Goal: Task Accomplishment & Management: Manage account settings

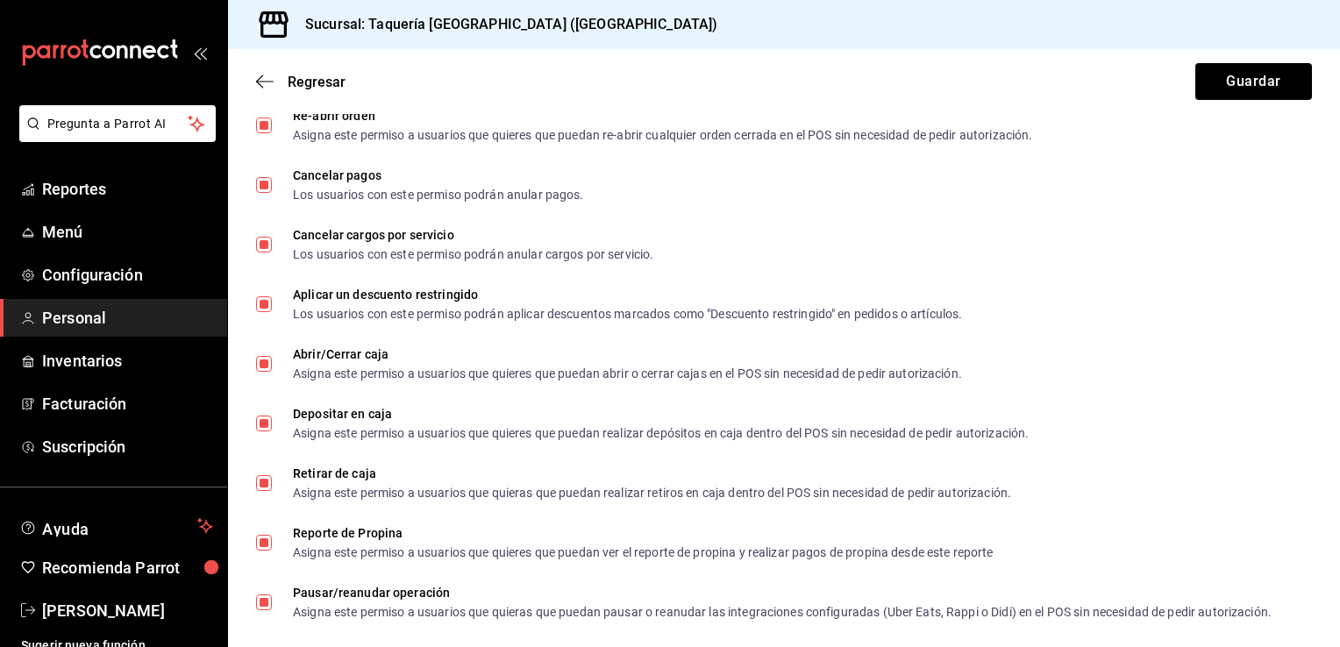
scroll to position [659, 0]
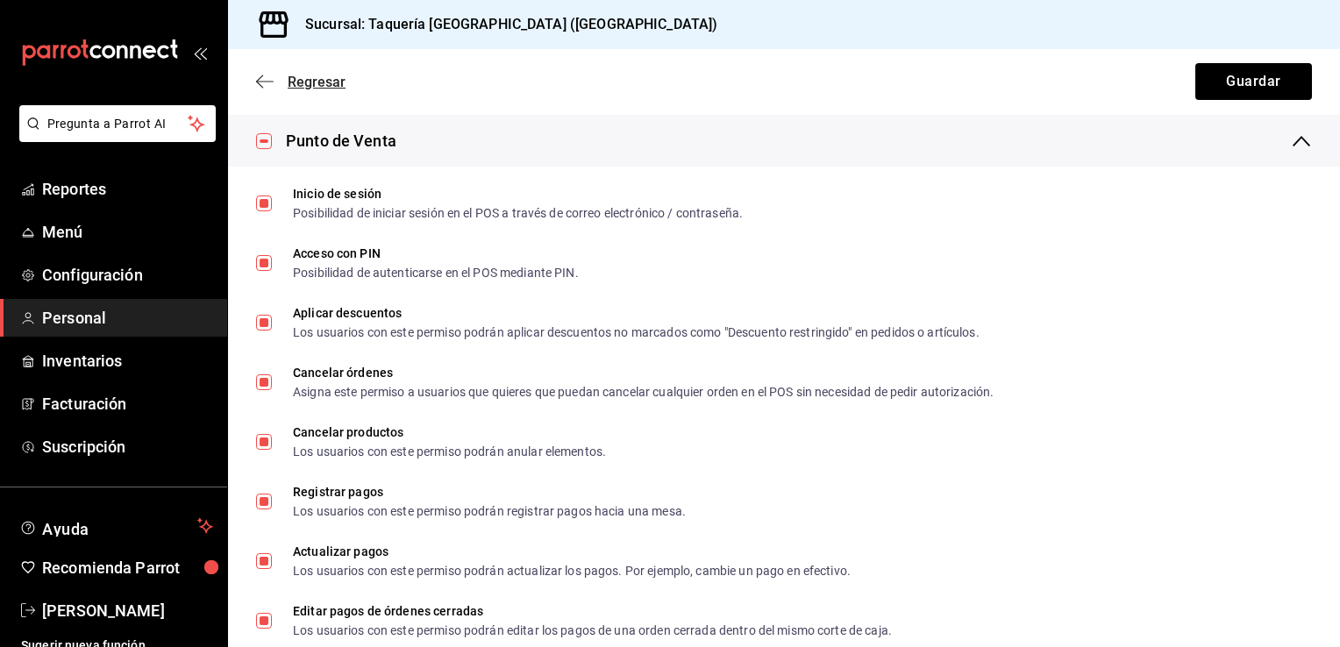
click at [293, 79] on span "Regresar" at bounding box center [317, 82] width 58 height 17
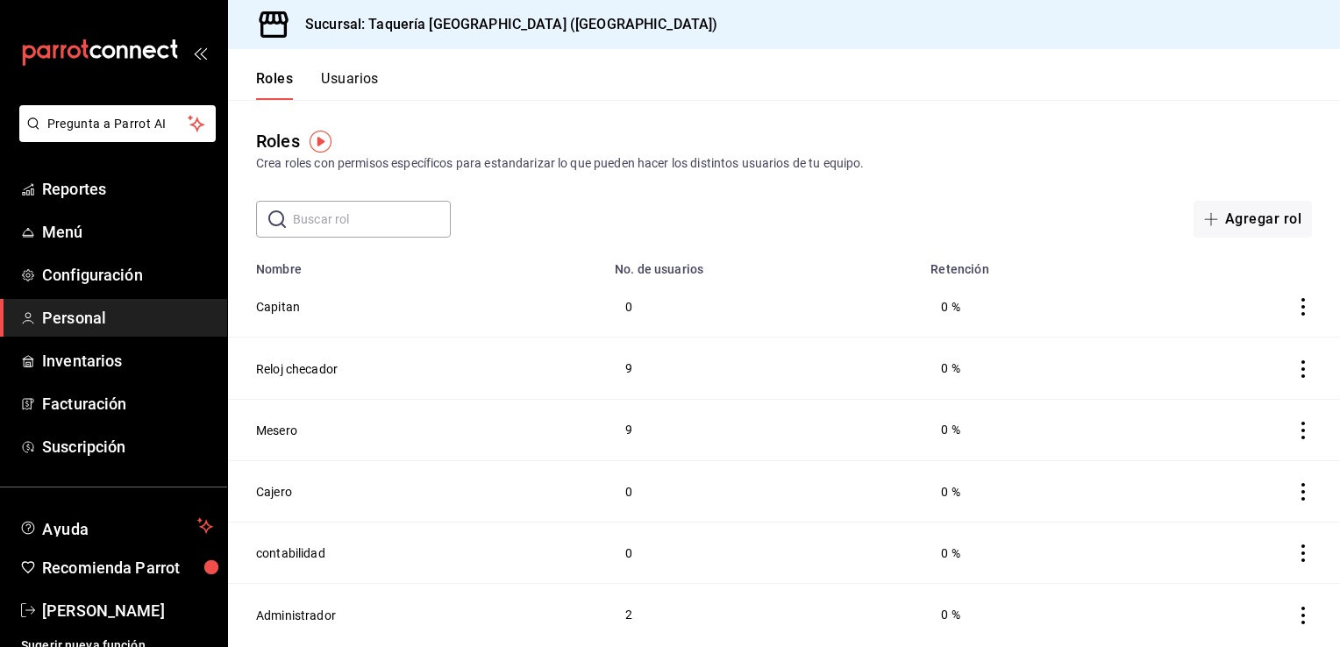
click at [346, 77] on button "Usuarios" at bounding box center [350, 85] width 58 height 30
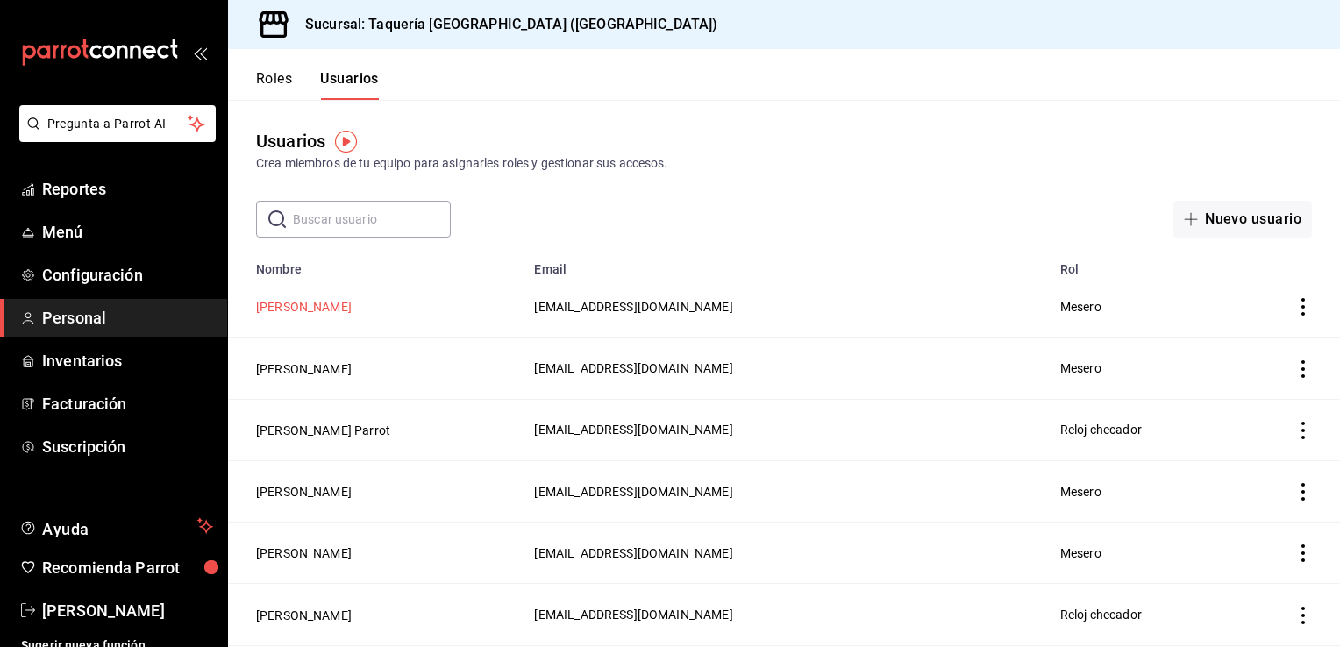
click at [331, 310] on button "[PERSON_NAME]" at bounding box center [304, 307] width 96 height 18
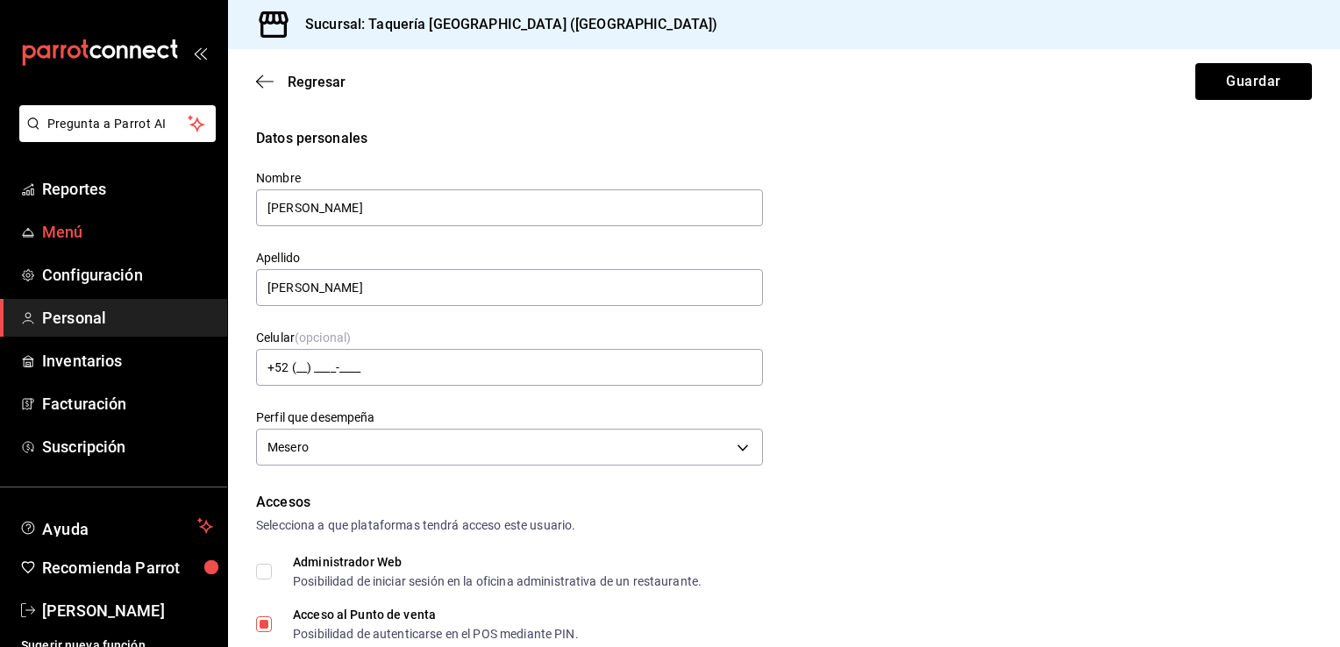
drag, startPoint x: 435, startPoint y: 207, endPoint x: 133, endPoint y: 246, distance: 304.1
click at [133, 246] on div "Pregunta a Parrot AI Reportes Menú Configuración Personal Inventarios Facturaci…" at bounding box center [670, 323] width 1340 height 647
type input "[PERSON_NAME]"
drag, startPoint x: 323, startPoint y: 303, endPoint x: 193, endPoint y: 284, distance: 131.1
click at [193, 284] on div "Pregunta a Parrot AI Reportes Menú Configuración Personal Inventarios Facturaci…" at bounding box center [670, 323] width 1340 height 647
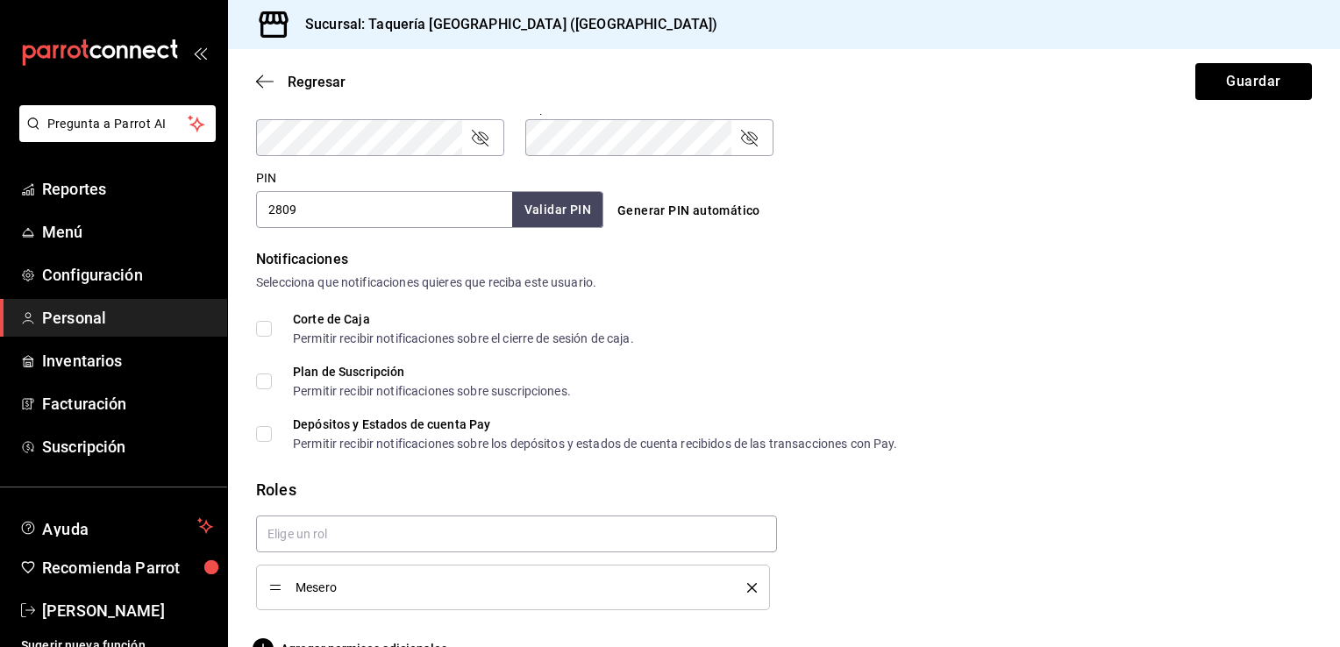
scroll to position [811, 0]
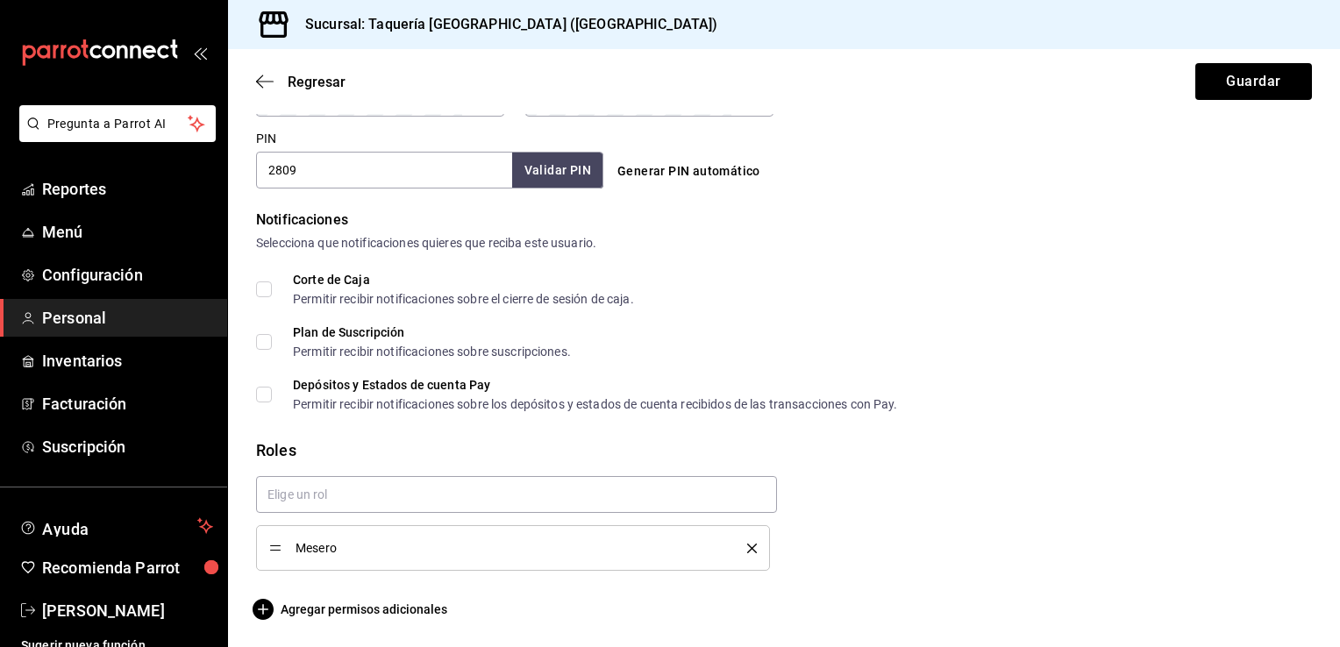
type input "[PERSON_NAME]"
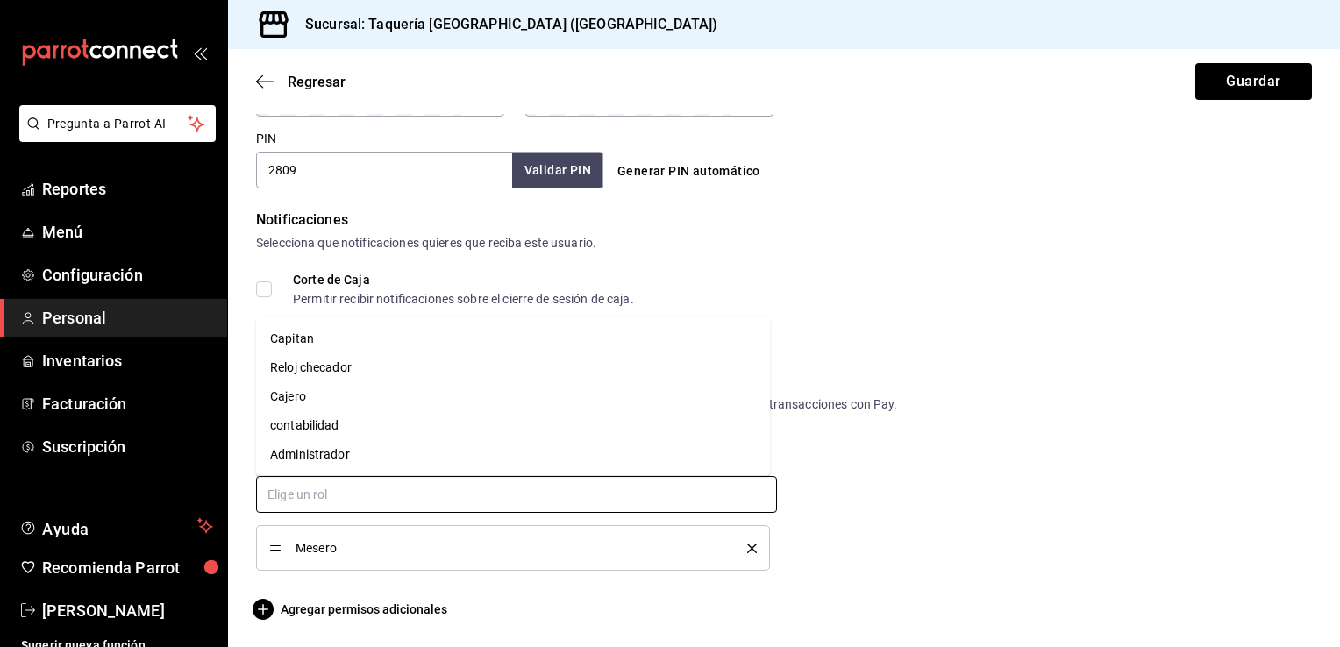
click at [697, 501] on input "text" at bounding box center [516, 494] width 521 height 37
click at [371, 338] on li "Capitan" at bounding box center [513, 338] width 514 height 29
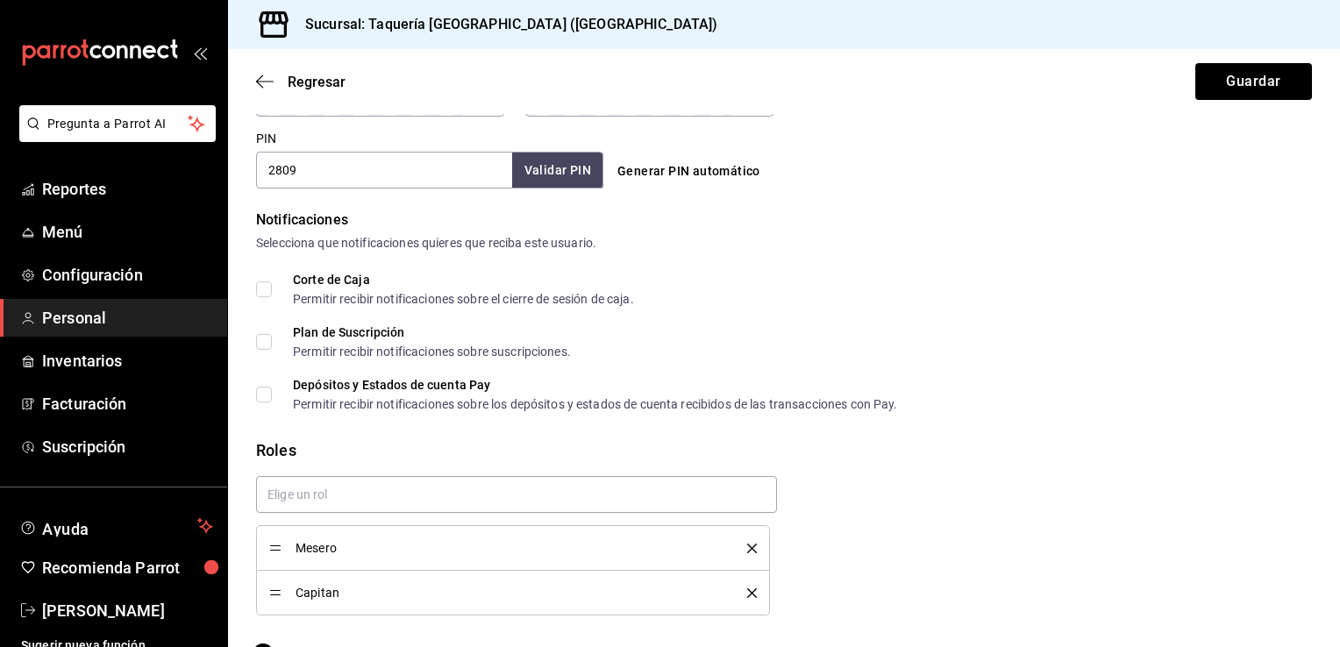
click at [747, 545] on icon "delete" at bounding box center [752, 549] width 10 height 10
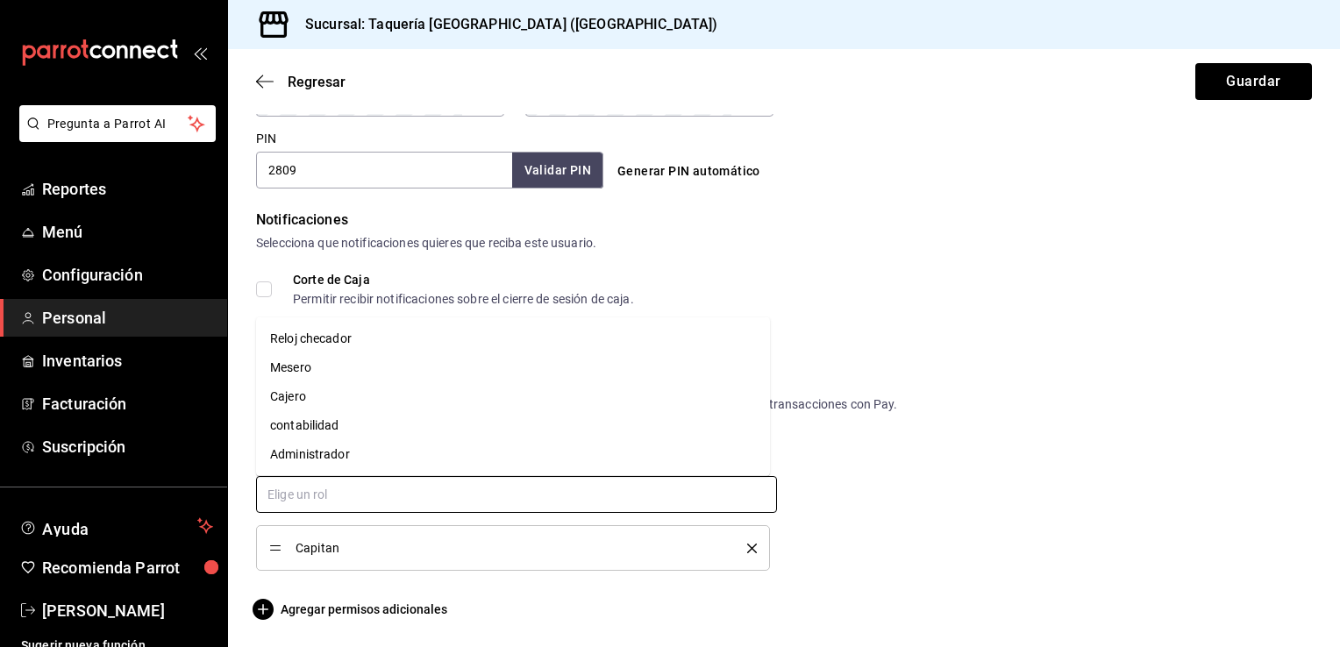
click at [663, 488] on input "text" at bounding box center [516, 494] width 521 height 37
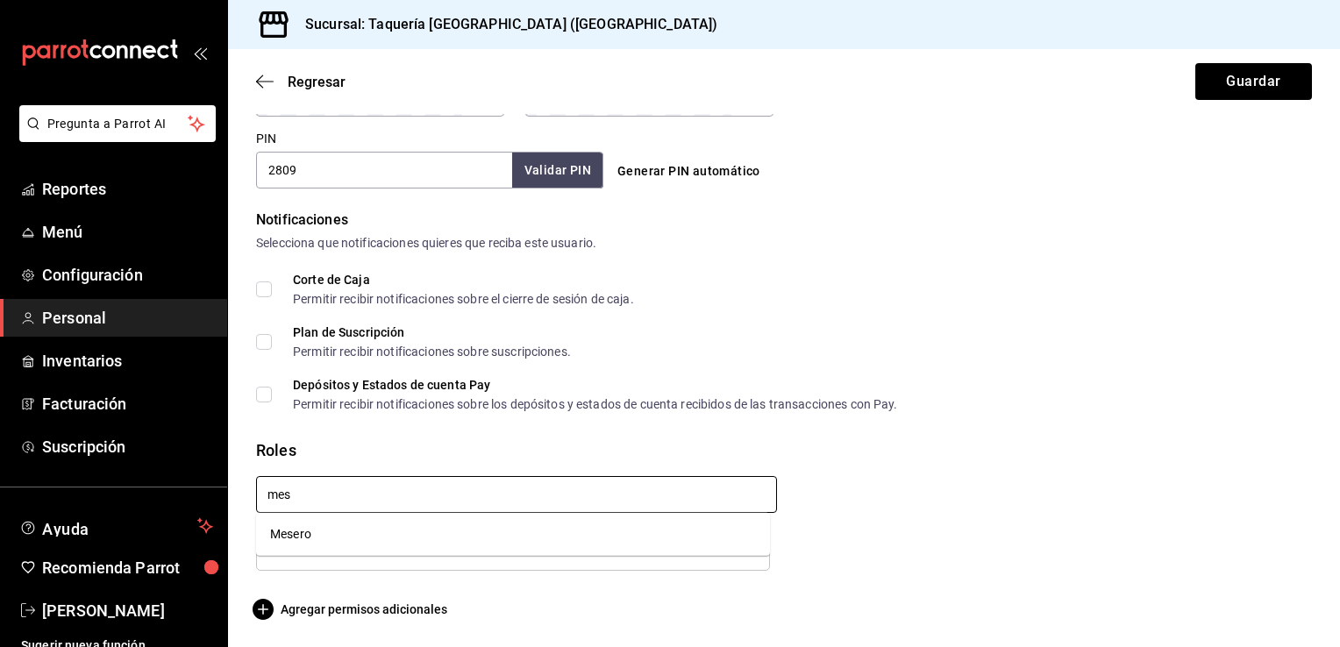
type input "mese"
click at [638, 534] on li "Mesero" at bounding box center [513, 534] width 514 height 29
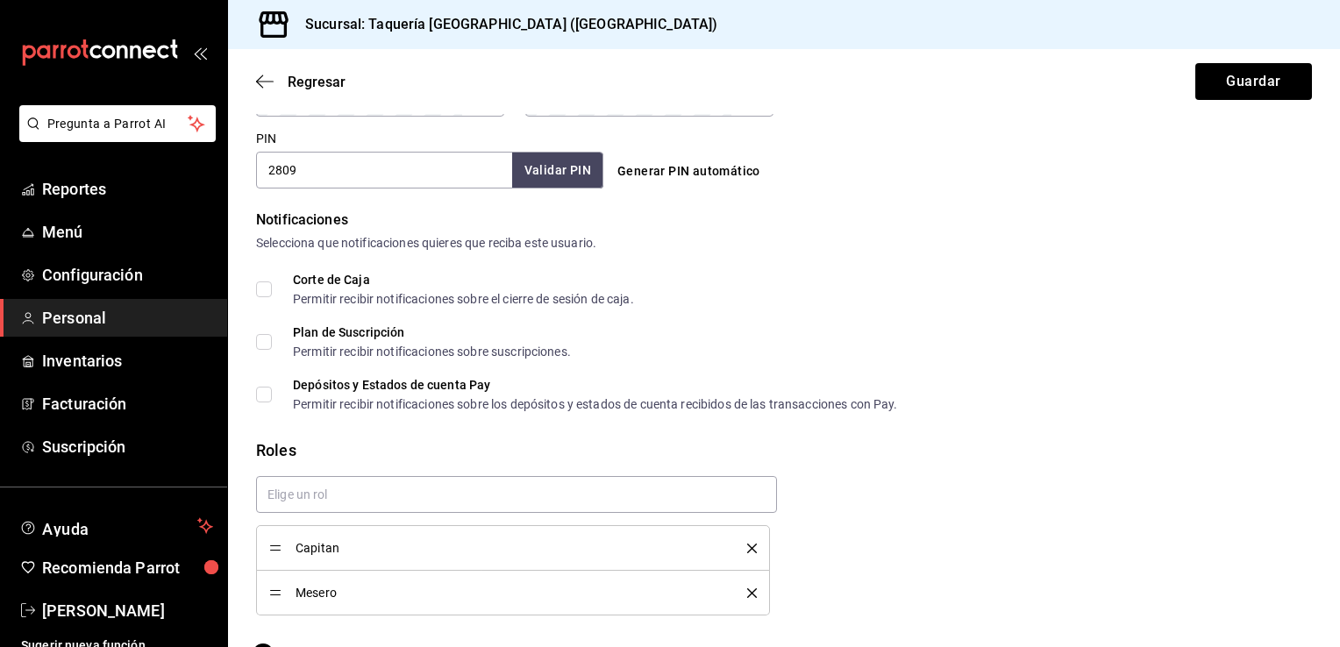
click at [747, 594] on icon "delete" at bounding box center [752, 593] width 10 height 10
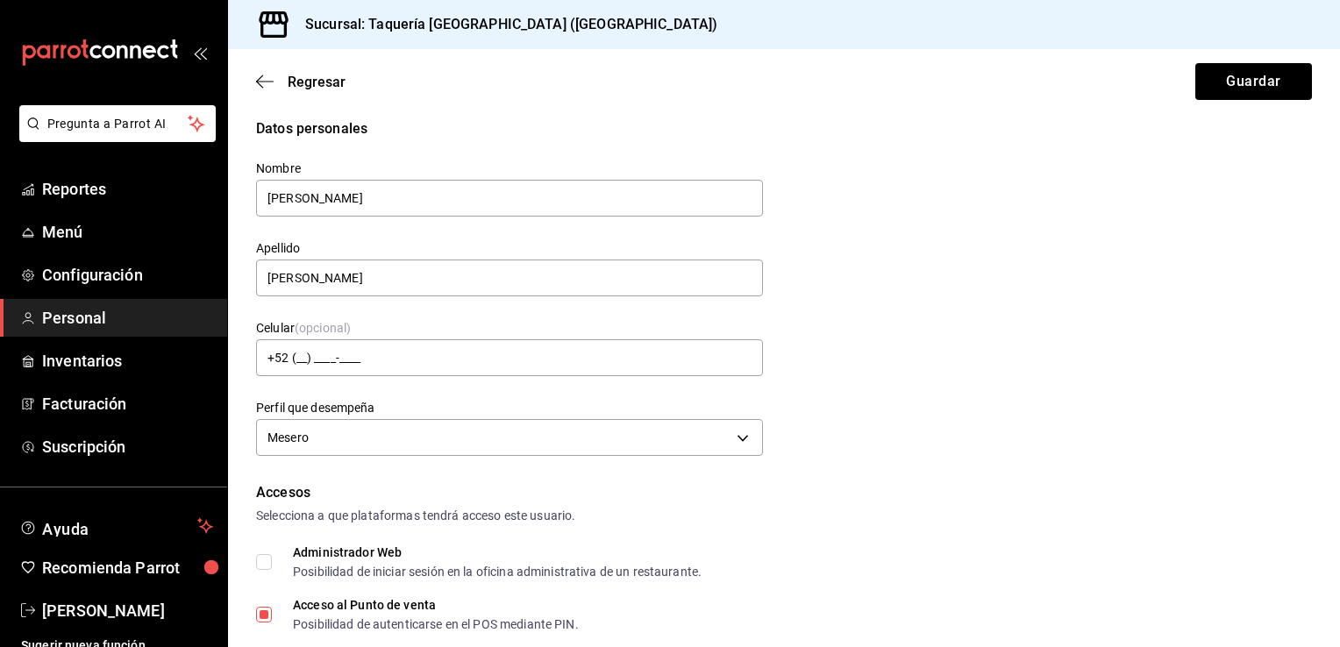
scroll to position [0, 0]
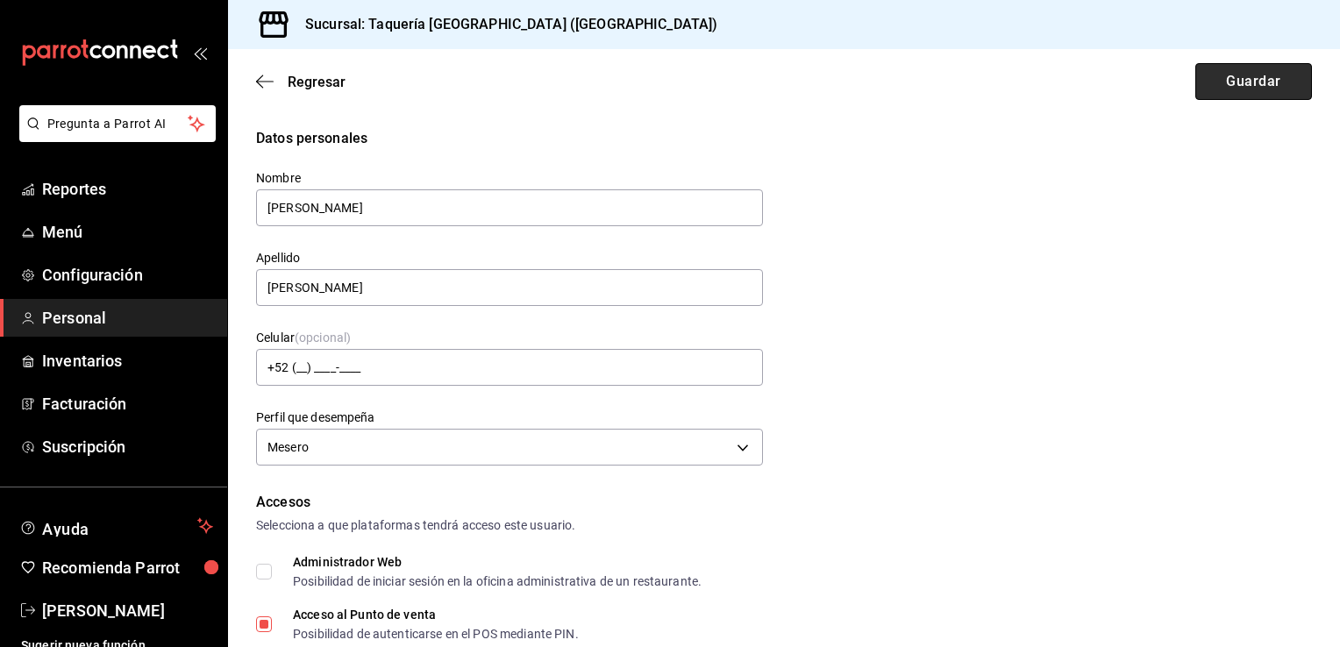
click at [1232, 78] on button "Guardar" at bounding box center [1253, 81] width 117 height 37
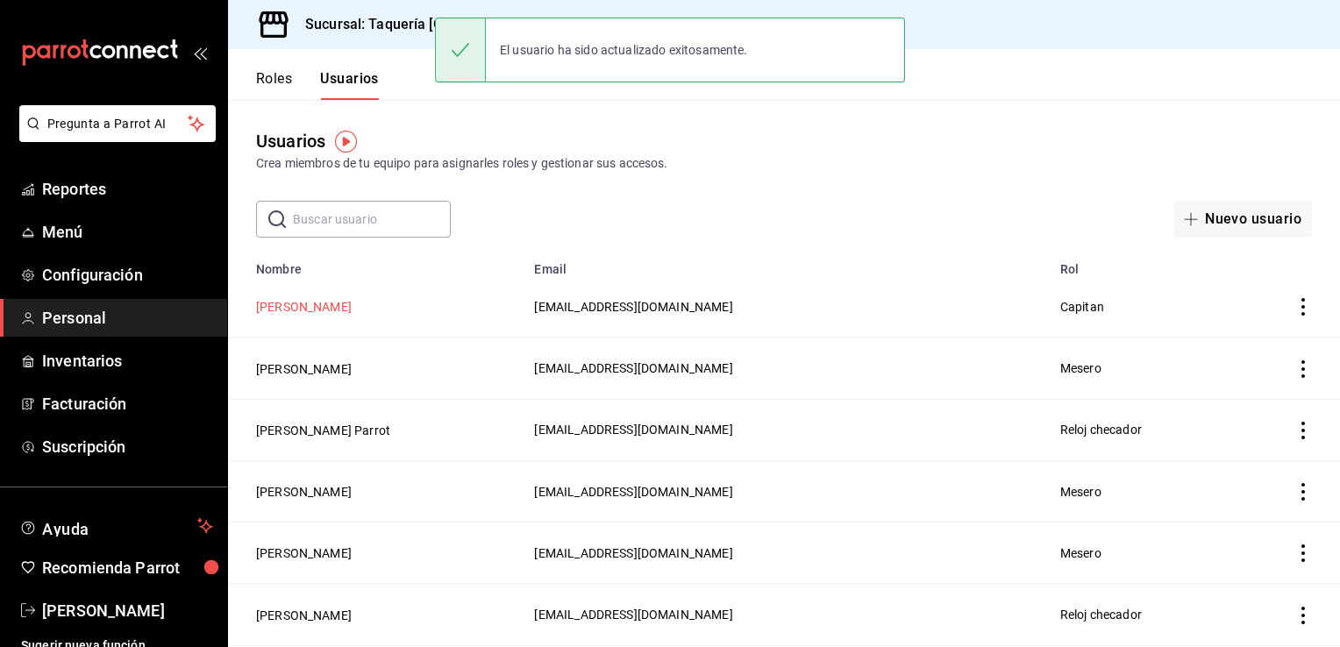
click at [270, 312] on button "[PERSON_NAME]" at bounding box center [304, 307] width 96 height 18
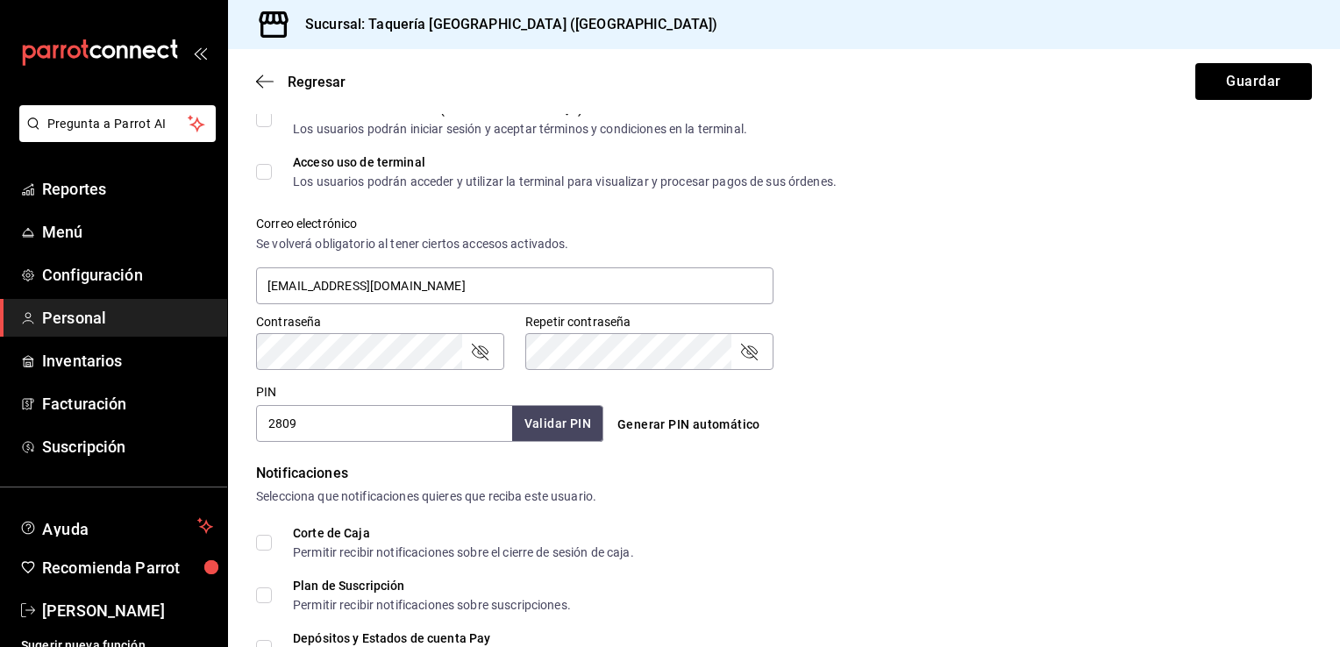
scroll to position [620, 0]
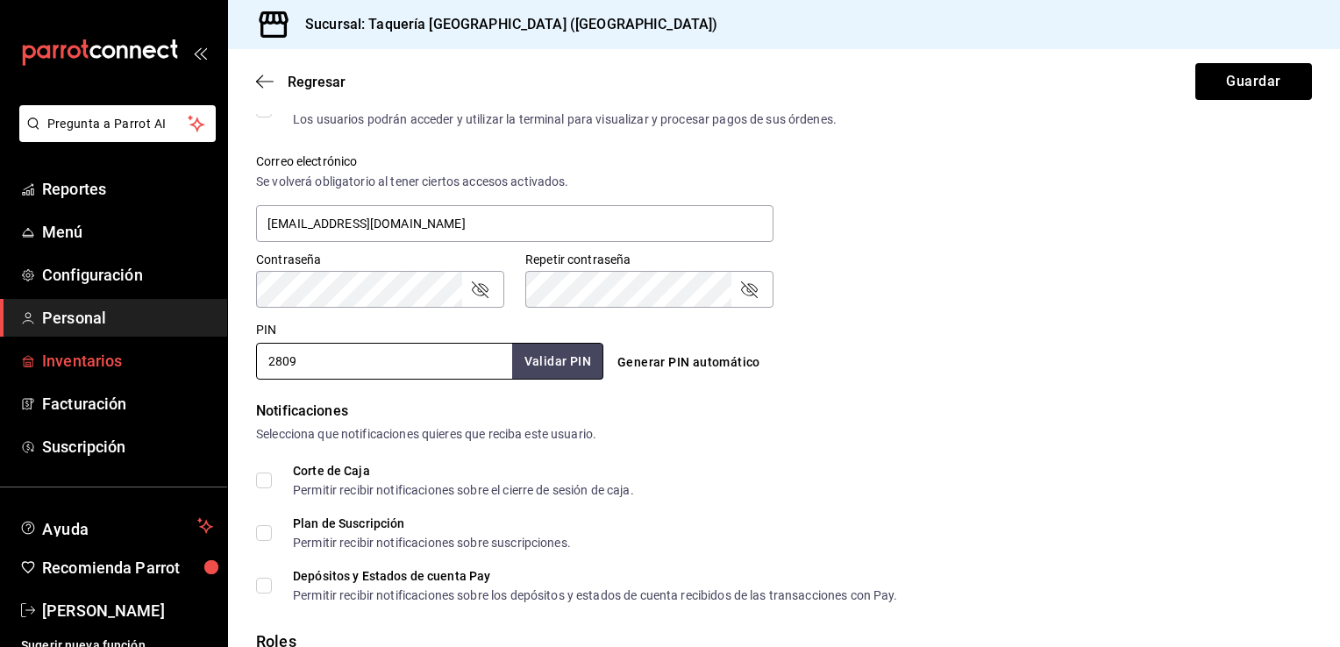
drag, startPoint x: 377, startPoint y: 365, endPoint x: 168, endPoint y: 362, distance: 208.7
click at [168, 362] on div "Pregunta a Parrot AI Reportes Menú Configuración Personal Inventarios Facturaci…" at bounding box center [670, 323] width 1340 height 647
click at [312, 367] on input "PIN" at bounding box center [384, 361] width 256 height 37
click at [332, 365] on input "PIN" at bounding box center [384, 361] width 256 height 37
click at [348, 361] on input "PIN" at bounding box center [384, 361] width 256 height 37
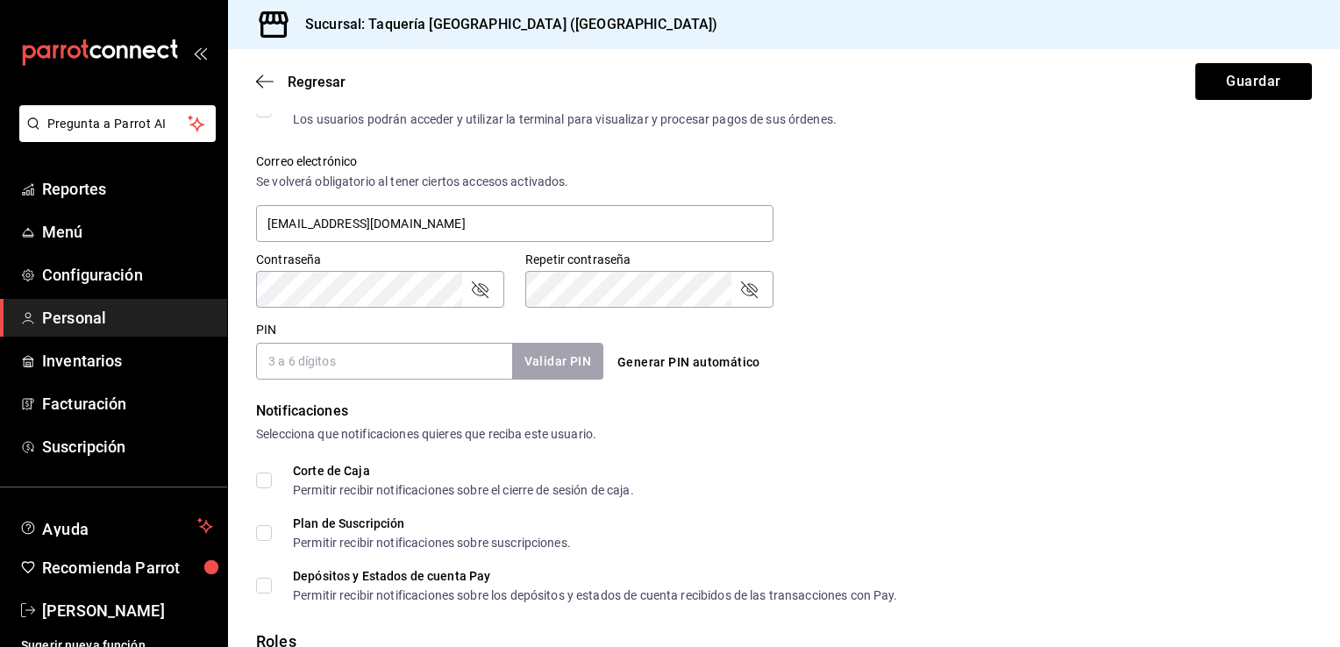
click at [438, 361] on input "PIN" at bounding box center [384, 361] width 256 height 37
click at [441, 345] on input "PIN" at bounding box center [384, 361] width 256 height 37
type input "2000"
click at [551, 350] on button "Validar PIN" at bounding box center [556, 362] width 93 height 38
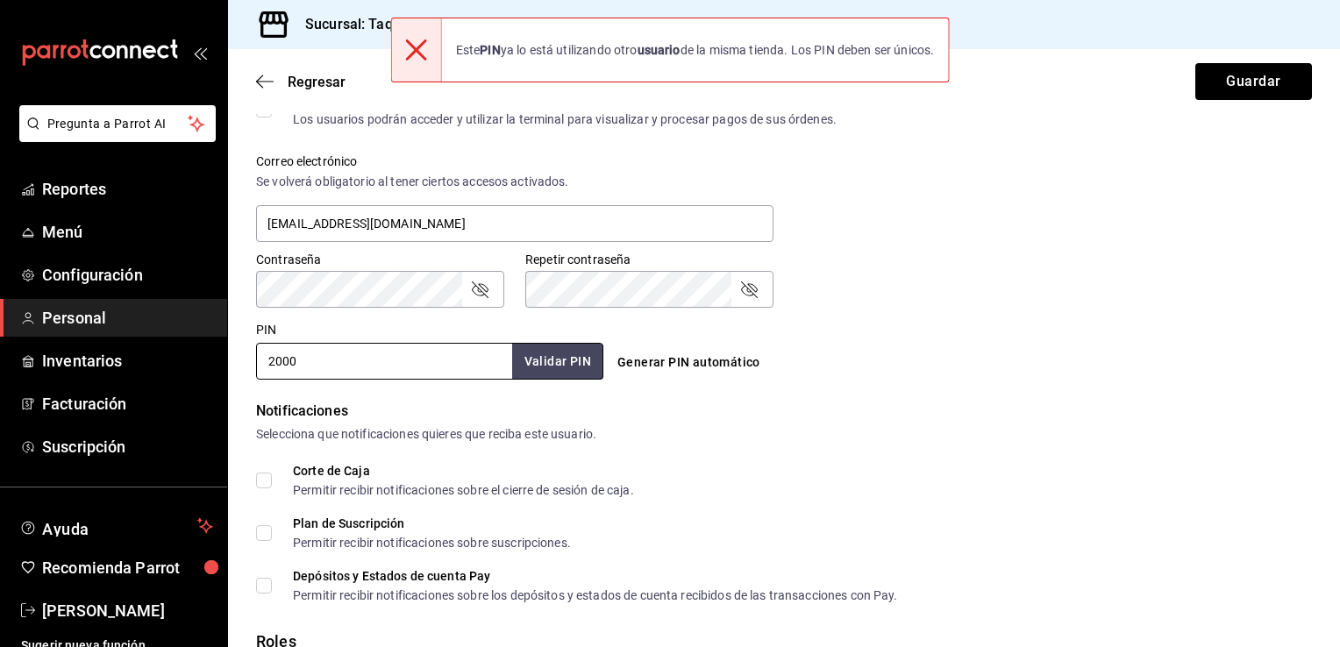
drag, startPoint x: 359, startPoint y: 360, endPoint x: 232, endPoint y: 374, distance: 128.0
click at [232, 374] on div "Datos personales Nombre [PERSON_NAME] Apellido [PERSON_NAME] Celular (opcional)…" at bounding box center [784, 159] width 1112 height 1303
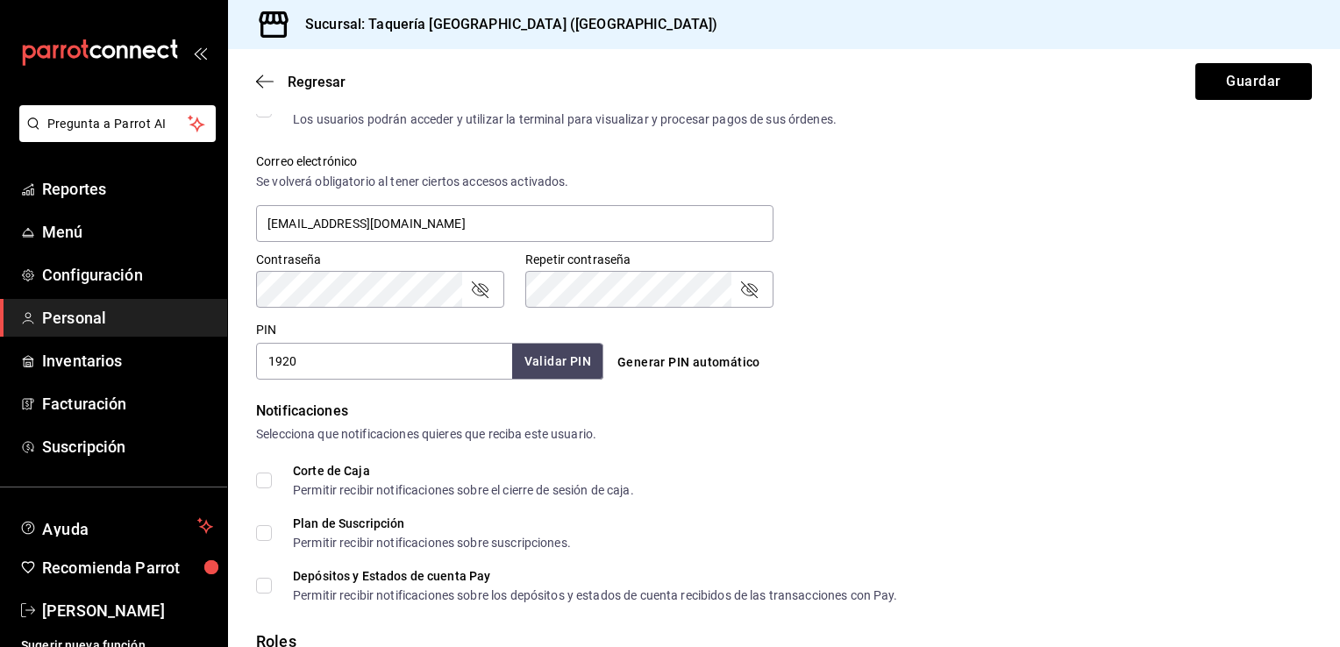
type input "1920"
click at [550, 356] on button "Validar PIN" at bounding box center [556, 362] width 93 height 38
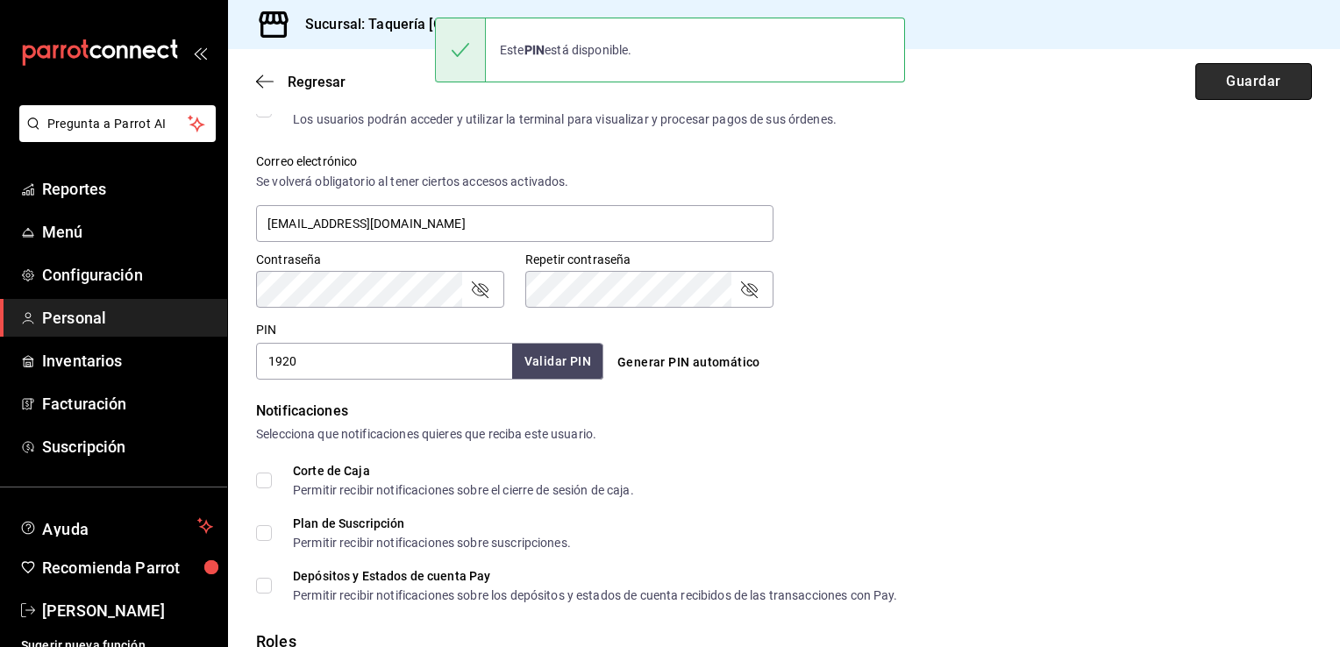
click at [1250, 80] on button "Guardar" at bounding box center [1253, 81] width 117 height 37
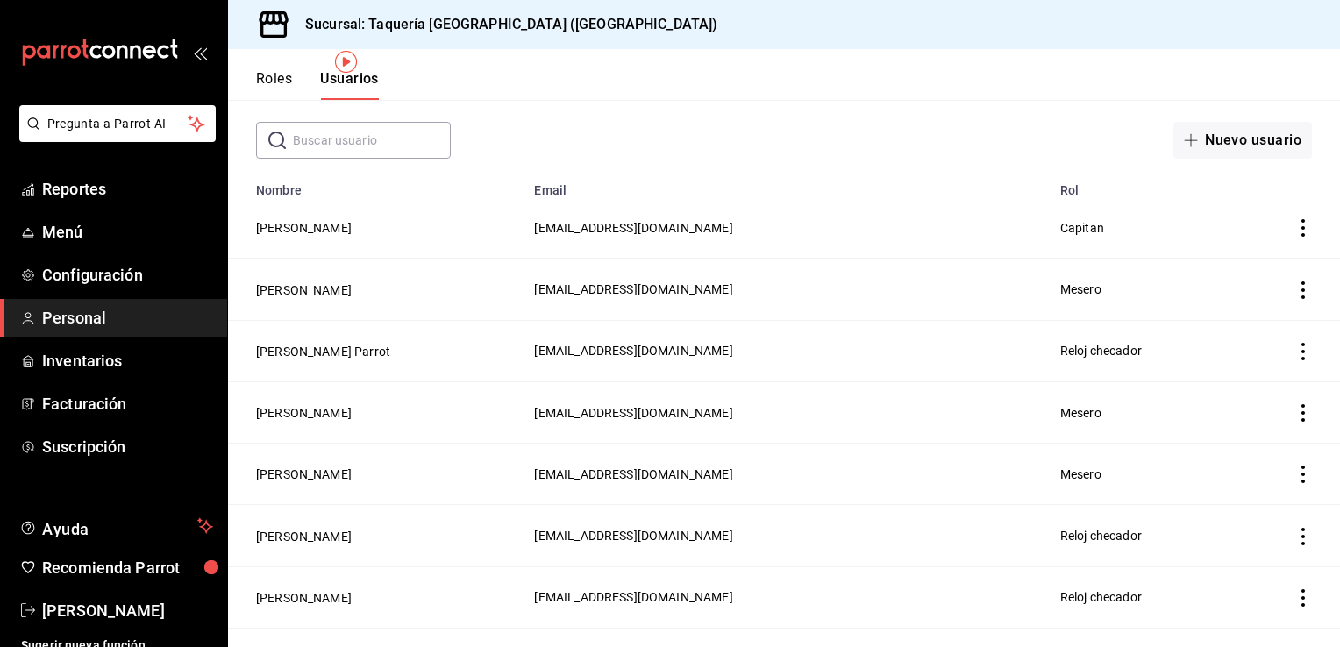
scroll to position [84, 0]
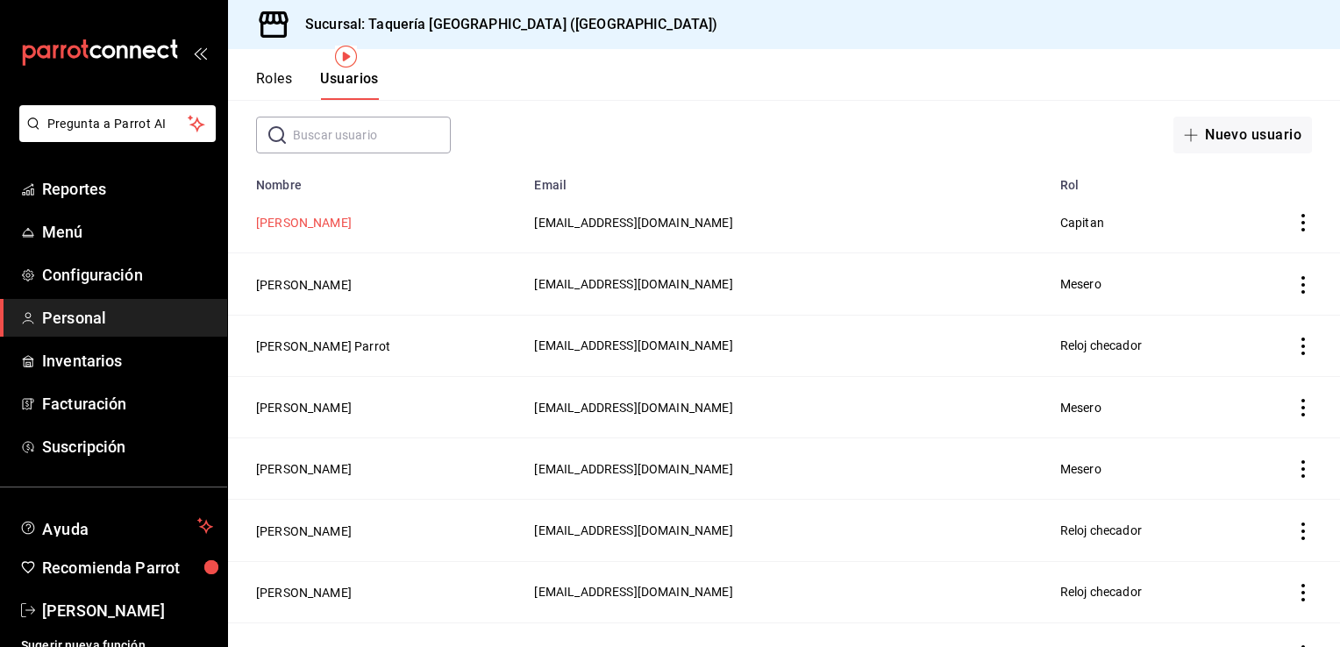
click at [300, 231] on button "[PERSON_NAME]" at bounding box center [304, 223] width 96 height 18
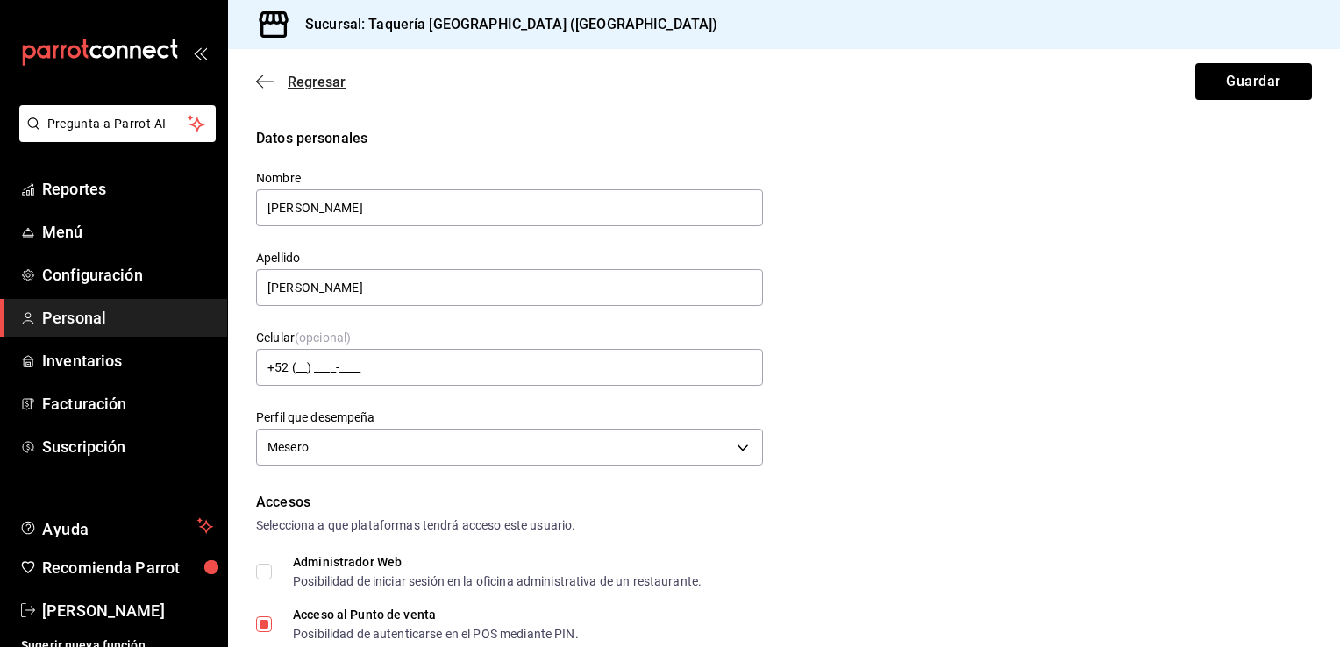
click at [260, 86] on icon "button" at bounding box center [265, 82] width 18 height 16
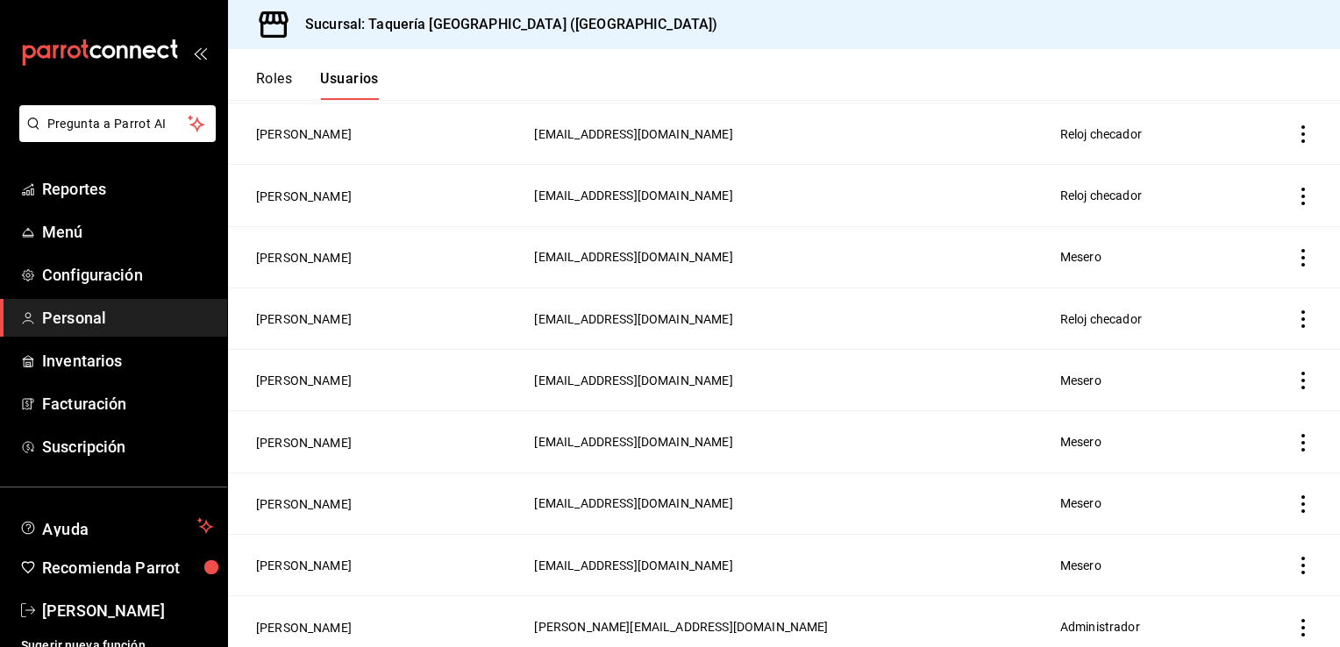
scroll to position [861, 0]
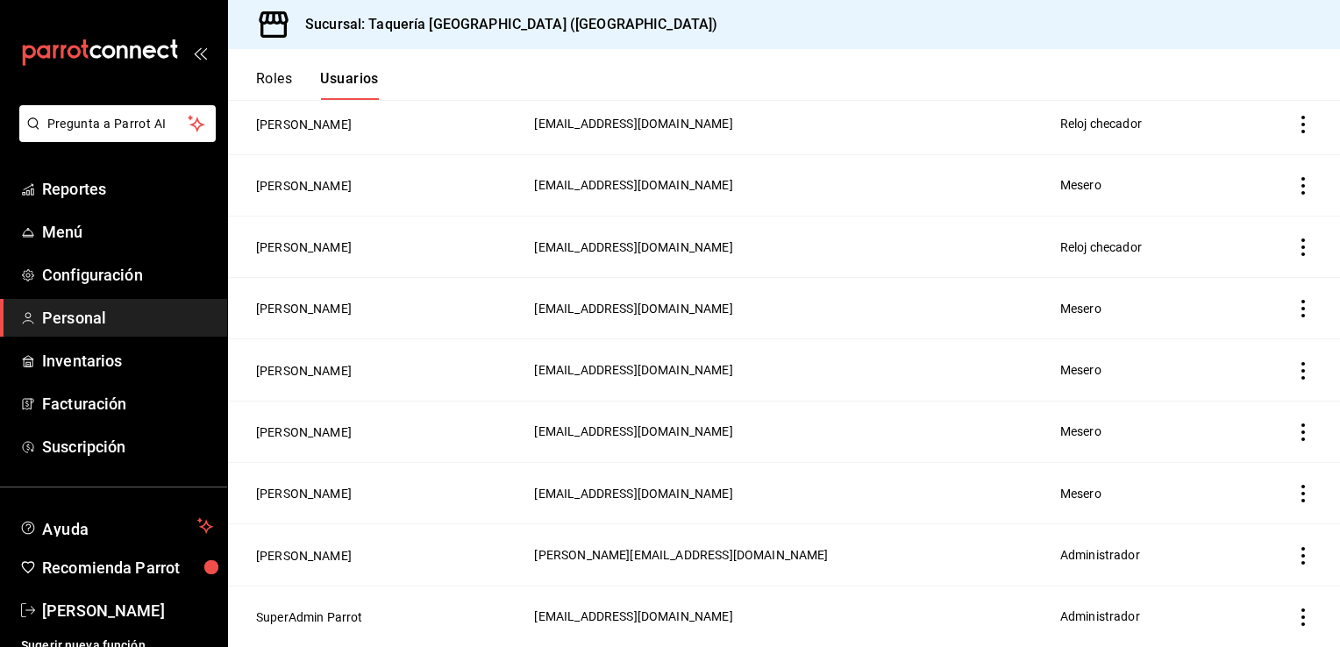
click at [1296, 374] on icon "actions" at bounding box center [1303, 371] width 18 height 18
click at [1252, 388] on li "Eliminar" at bounding box center [1224, 395] width 147 height 49
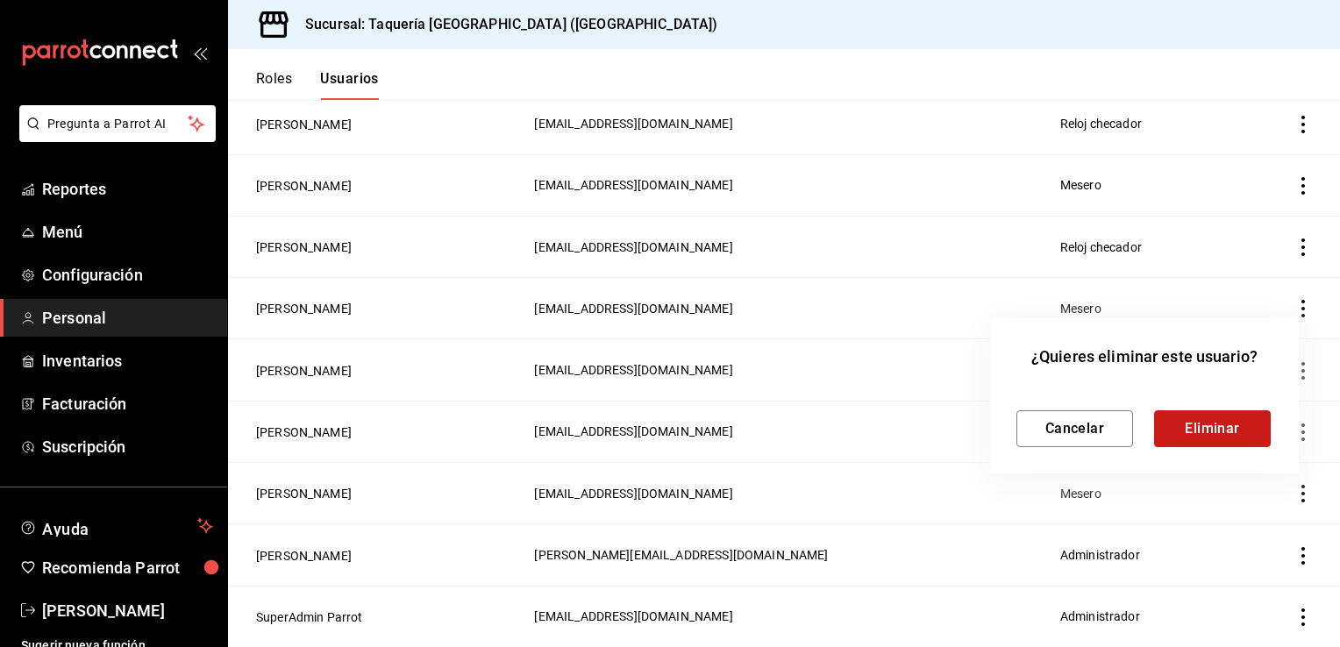
click at [1224, 419] on button "Eliminar" at bounding box center [1212, 428] width 117 height 37
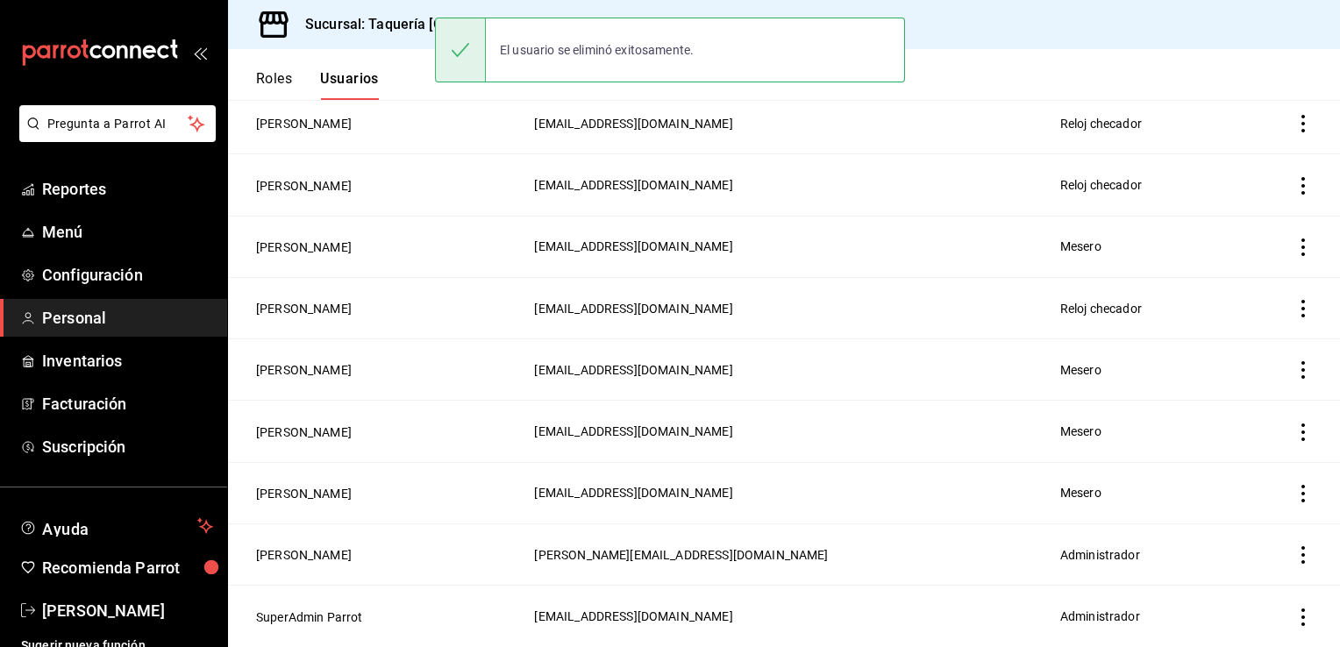
scroll to position [800, 0]
